Goal: Task Accomplishment & Management: Manage account settings

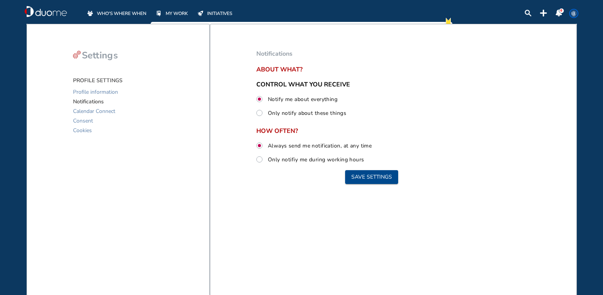
click at [100, 14] on span "WHO'S WHERE WHEN" at bounding box center [122, 14] width 50 height 8
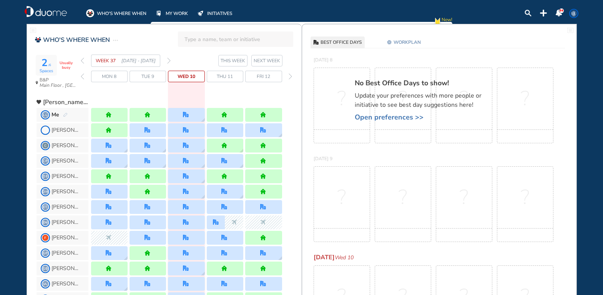
click at [166, 58] on div "WEEK 37 [DATE] - [DATE]" at bounding box center [126, 61] width 90 height 12
click at [168, 58] on img "forward week" at bounding box center [168, 61] width 3 height 6
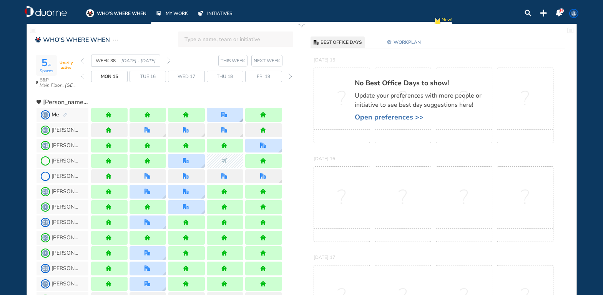
click at [222, 116] on img "office" at bounding box center [225, 115] width 6 height 6
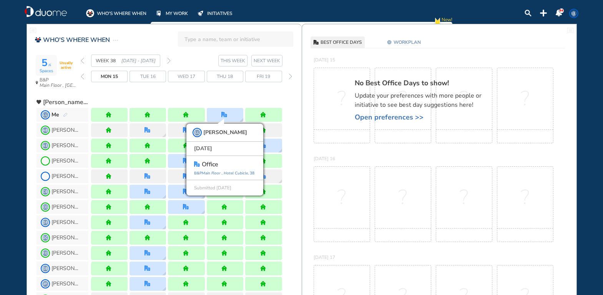
click at [191, 116] on div at bounding box center [186, 115] width 37 height 14
click at [168, 62] on img "forward week" at bounding box center [168, 61] width 3 height 6
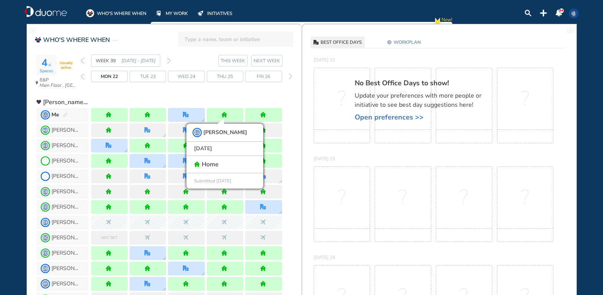
click at [168, 62] on img "forward week" at bounding box center [168, 61] width 3 height 6
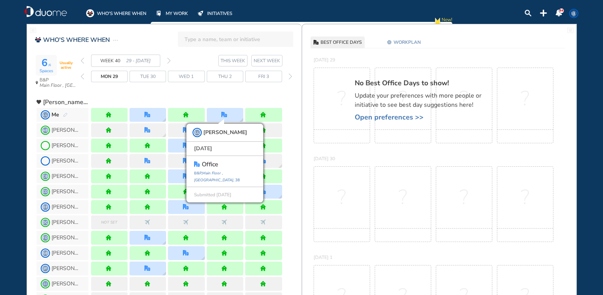
click at [168, 62] on img "forward week" at bounding box center [168, 61] width 3 height 6
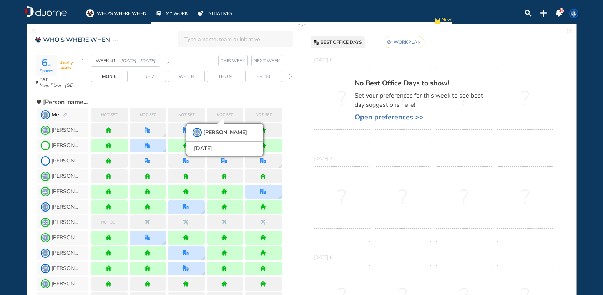
click at [392, 114] on span "Open preferences >>" at bounding box center [422, 117] width 135 height 8
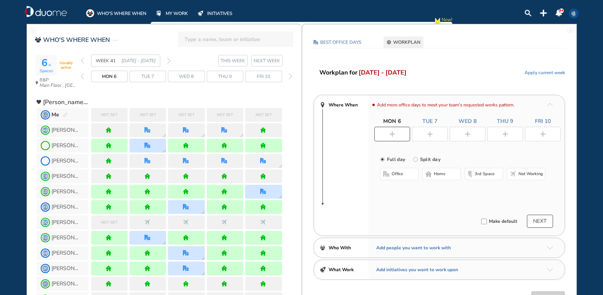
click at [440, 175] on span "home" at bounding box center [440, 174] width 12 height 6
click at [426, 131] on div at bounding box center [430, 134] width 36 height 15
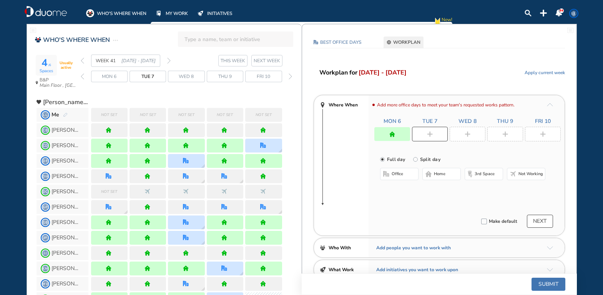
click at [440, 175] on span "home" at bounding box center [440, 174] width 12 height 6
click at [460, 133] on div at bounding box center [468, 134] width 36 height 15
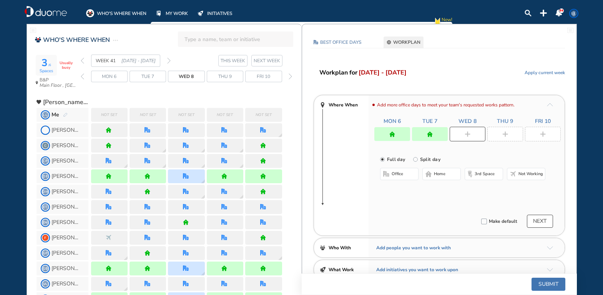
click at [446, 173] on button "home" at bounding box center [442, 174] width 38 height 12
click at [499, 130] on div at bounding box center [506, 134] width 36 height 15
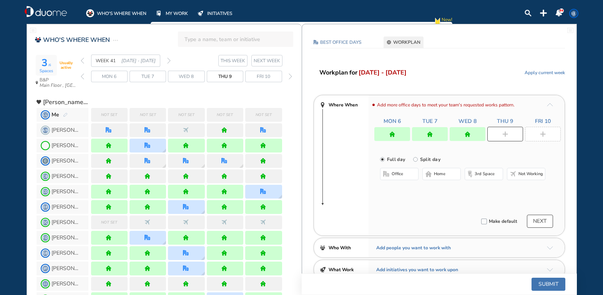
click at [415, 173] on button "office" at bounding box center [399, 174] width 38 height 12
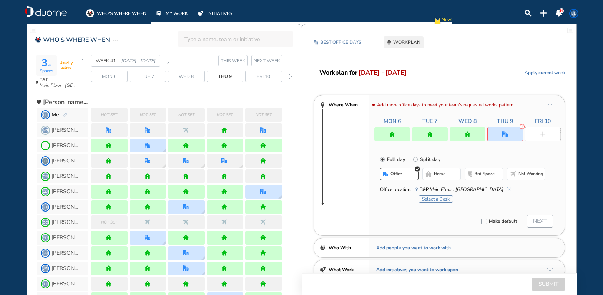
click at [438, 198] on button "Select a Desk" at bounding box center [436, 199] width 35 height 8
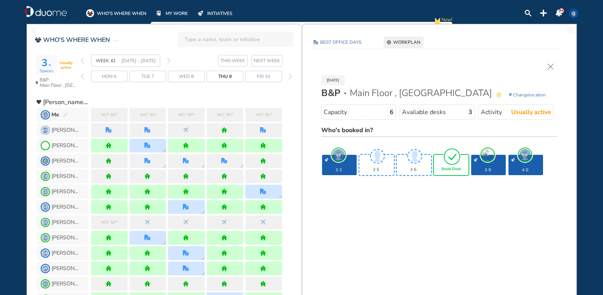
click at [445, 171] on span "Book Desk" at bounding box center [451, 169] width 19 height 5
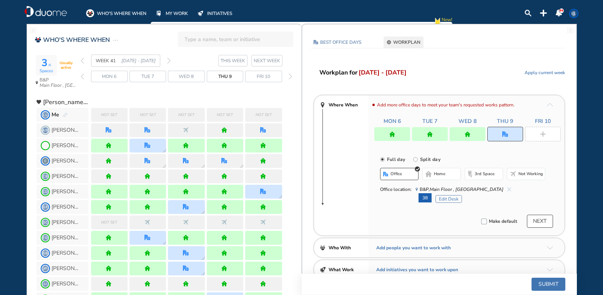
click at [536, 135] on div at bounding box center [543, 134] width 36 height 15
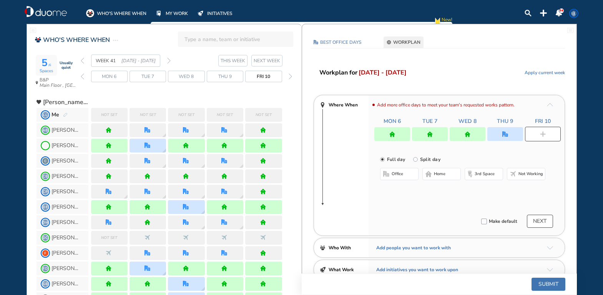
drag, startPoint x: 437, startPoint y: 172, endPoint x: 453, endPoint y: 180, distance: 18.1
click at [437, 172] on span "home" at bounding box center [440, 174] width 12 height 6
click at [543, 283] on button "Submit" at bounding box center [549, 284] width 34 height 13
